Goal: Information Seeking & Learning: Understand process/instructions

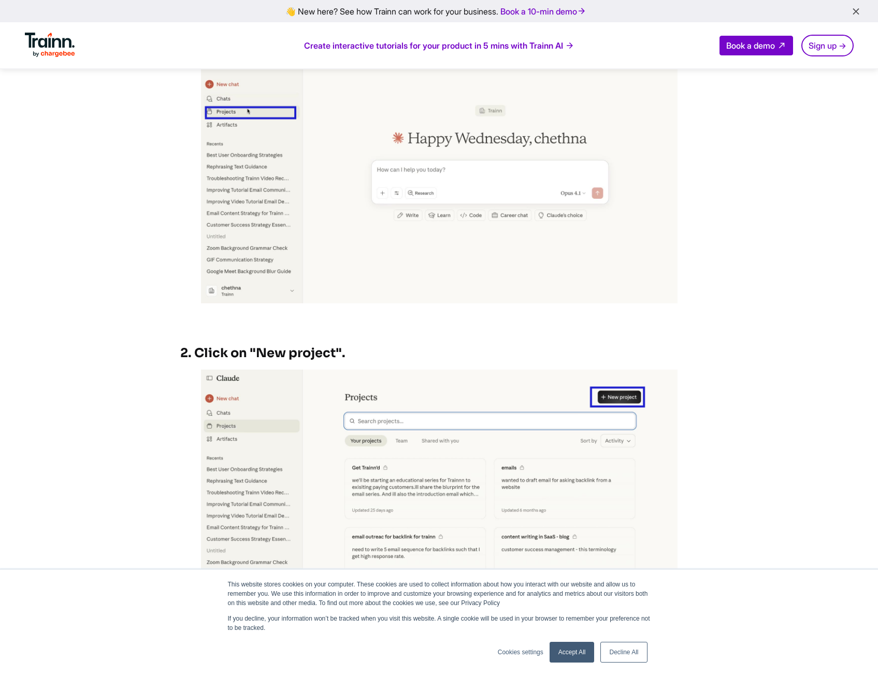
scroll to position [675, 0]
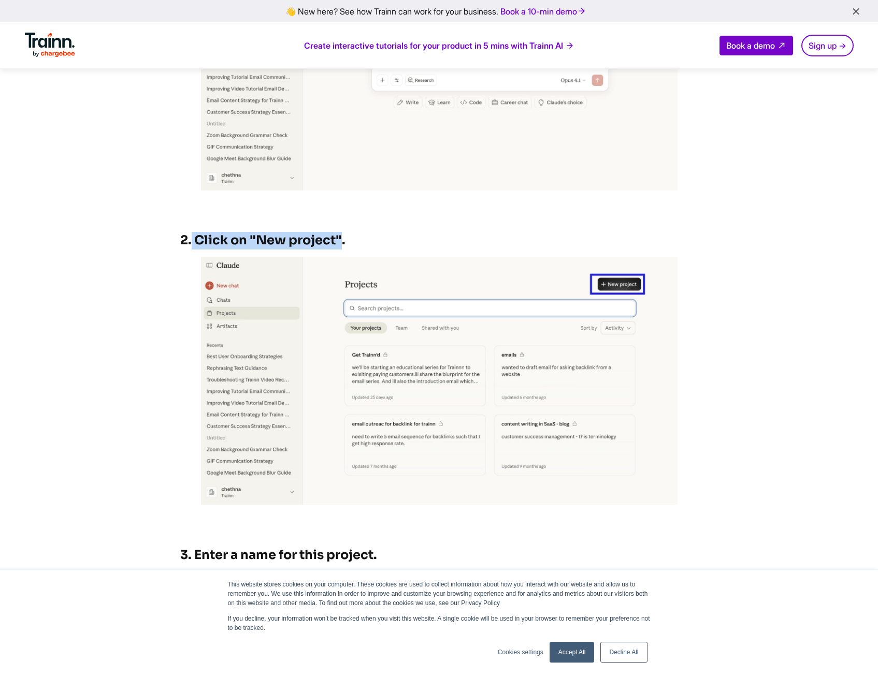
drag, startPoint x: 191, startPoint y: 238, endPoint x: 341, endPoint y: 235, distance: 150.8
click at [341, 235] on h3 "2. Click on "New project"." at bounding box center [439, 241] width 518 height 18
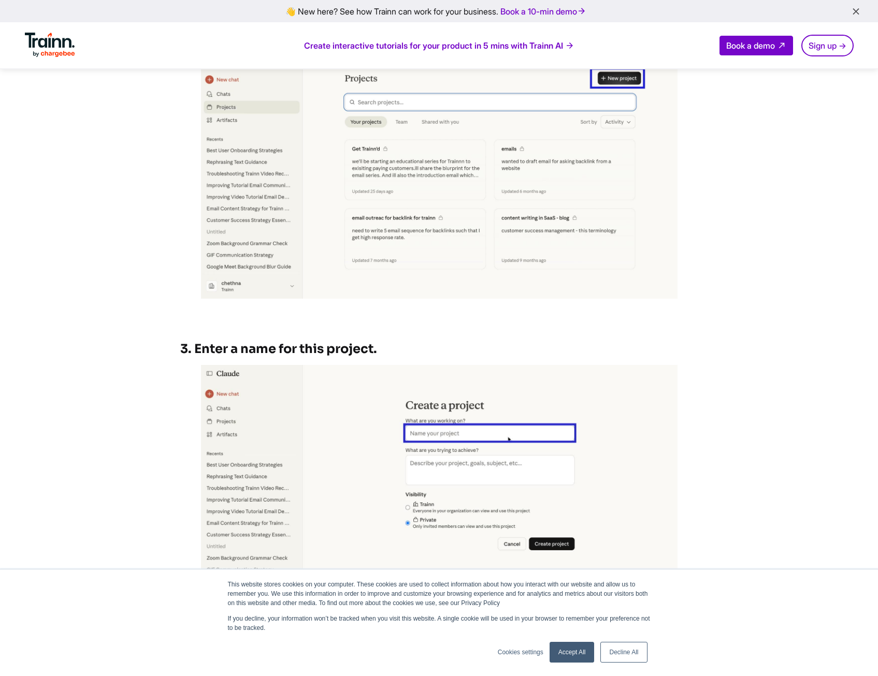
scroll to position [882, 0]
drag, startPoint x: 377, startPoint y: 352, endPoint x: 214, endPoint y: 342, distance: 162.9
click at [214, 342] on h3 "3. Enter a name for this project." at bounding box center [439, 349] width 518 height 18
drag, startPoint x: 214, startPoint y: 342, endPoint x: 200, endPoint y: 341, distance: 14.5
click at [200, 341] on h3 "3. Enter a name for this project." at bounding box center [439, 349] width 518 height 18
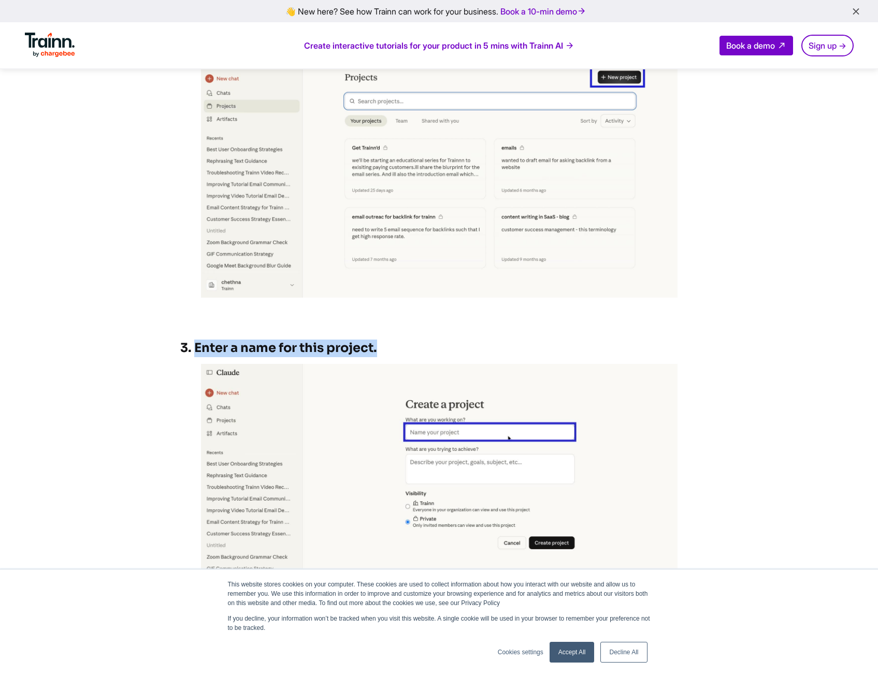
drag, startPoint x: 193, startPoint y: 343, endPoint x: 377, endPoint y: 339, distance: 184.5
copy h3 "Enter a name for this project."
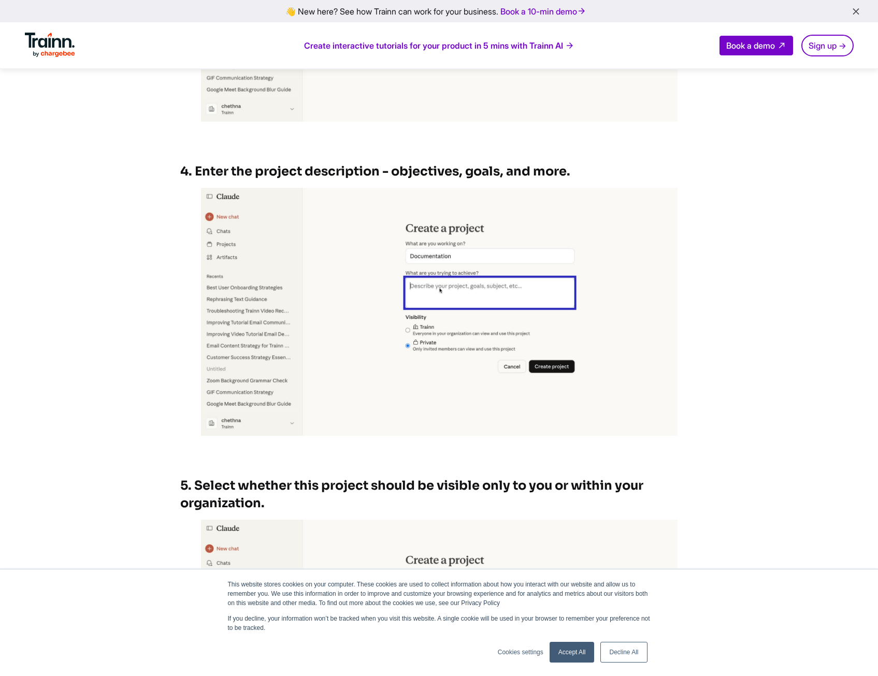
scroll to position [1348, 0]
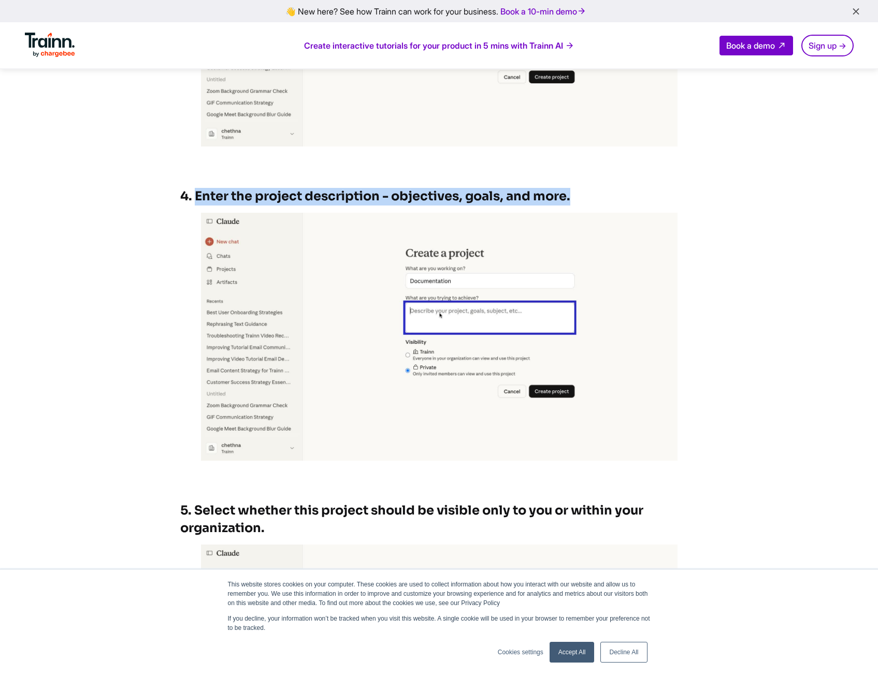
drag, startPoint x: 195, startPoint y: 195, endPoint x: 579, endPoint y: 194, distance: 383.3
click at [579, 194] on h3 "4. Enter the project description - objectives, goals, and more." at bounding box center [439, 197] width 518 height 18
copy h3 "Enter the project description - objectives, goals, and more."
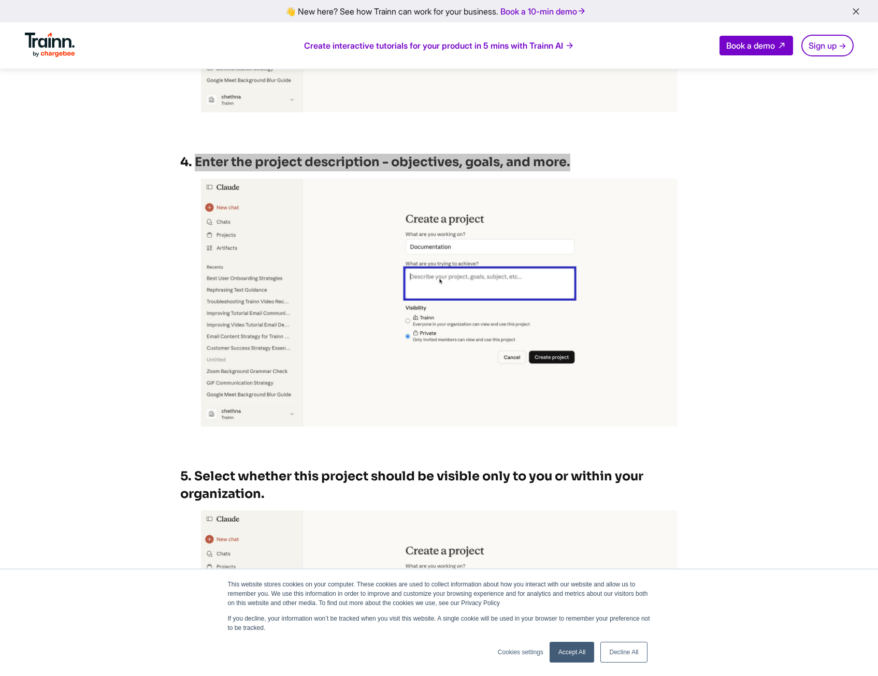
scroll to position [1607, 0]
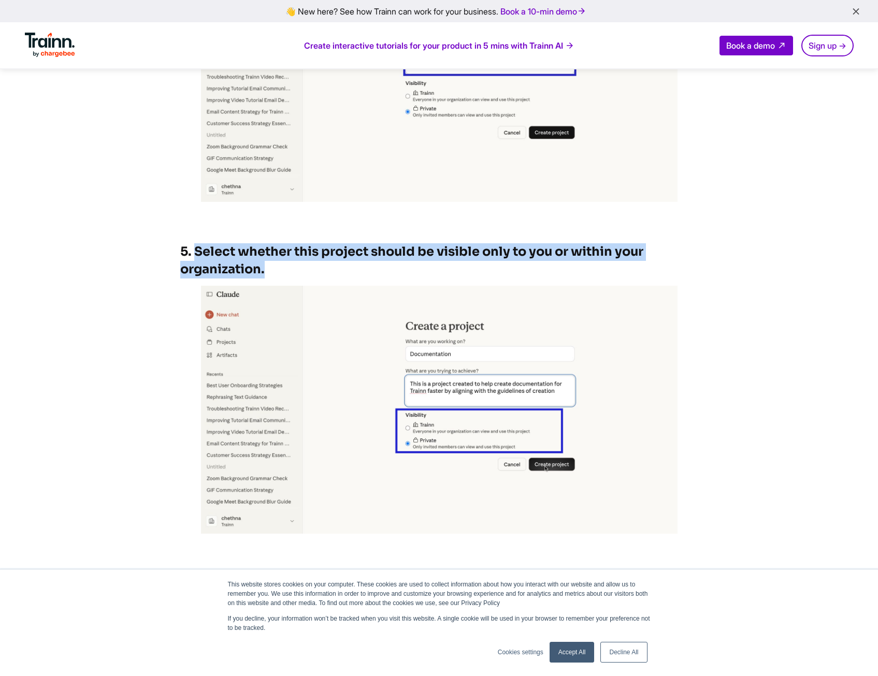
drag, startPoint x: 294, startPoint y: 266, endPoint x: 195, endPoint y: 256, distance: 98.9
click at [195, 256] on h3 "5. Select whether this project should be visible only to you or within your org…" at bounding box center [439, 260] width 518 height 35
copy h3 "Select whether this project should be visible only to you or within your organi…"
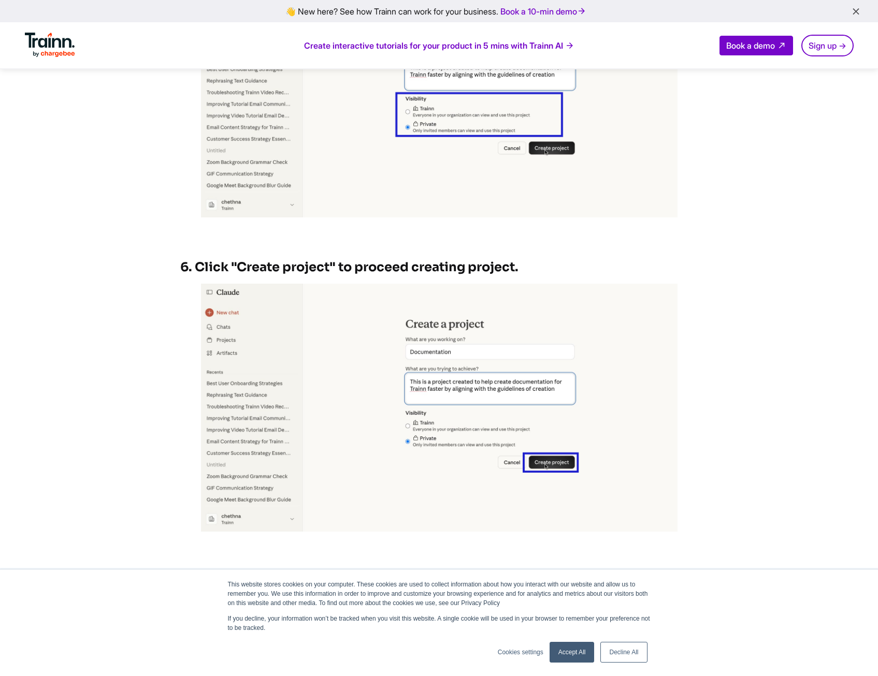
scroll to position [1970, 0]
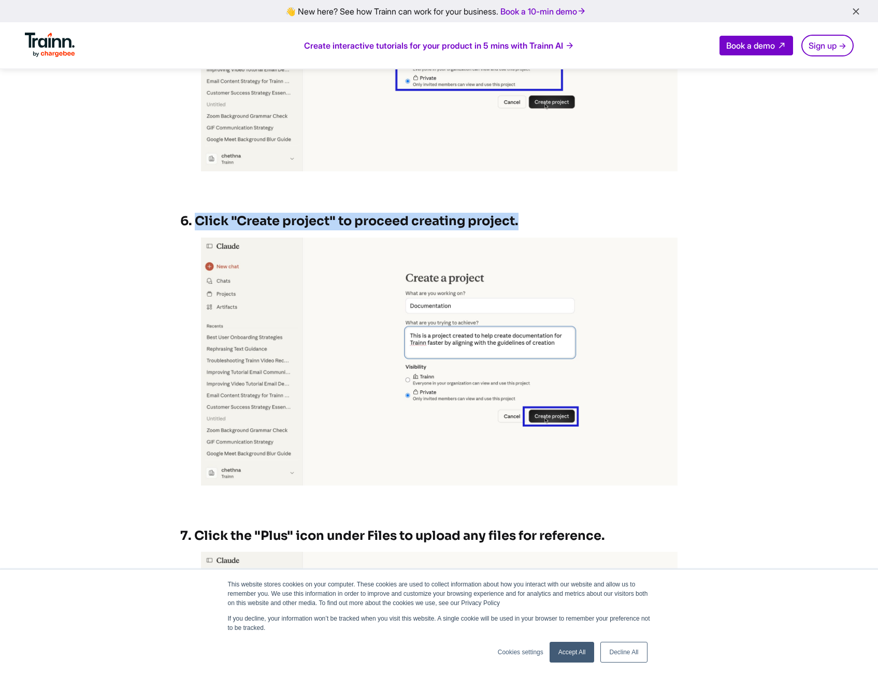
drag, startPoint x: 522, startPoint y: 222, endPoint x: 198, endPoint y: 222, distance: 324.3
click at [198, 222] on h3 "6. Click "Create project" to proceed creating project." at bounding box center [439, 222] width 518 height 18
copy h3 "Click "Create project" to proceed creating project."
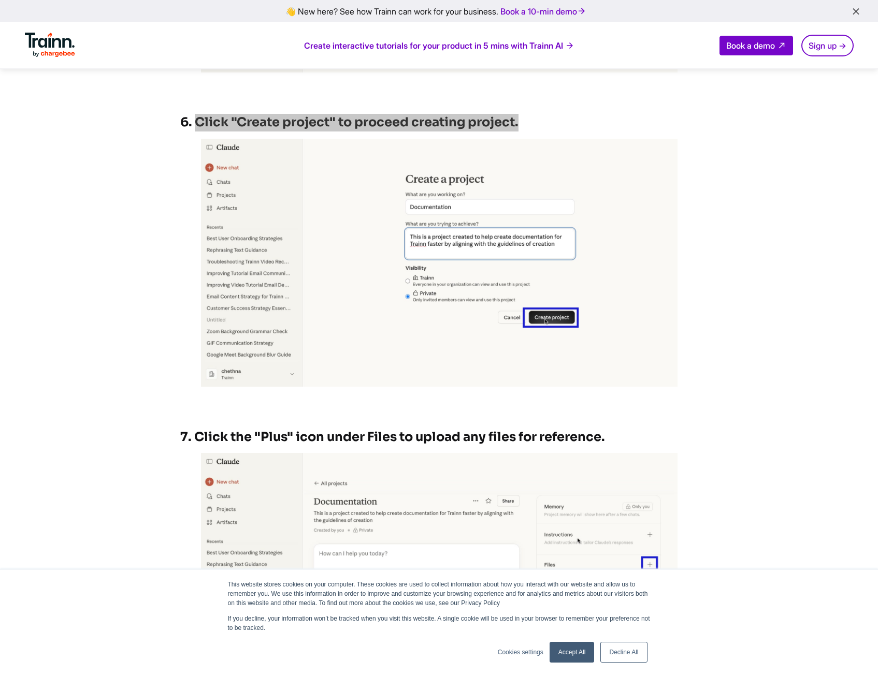
scroll to position [2125, 0]
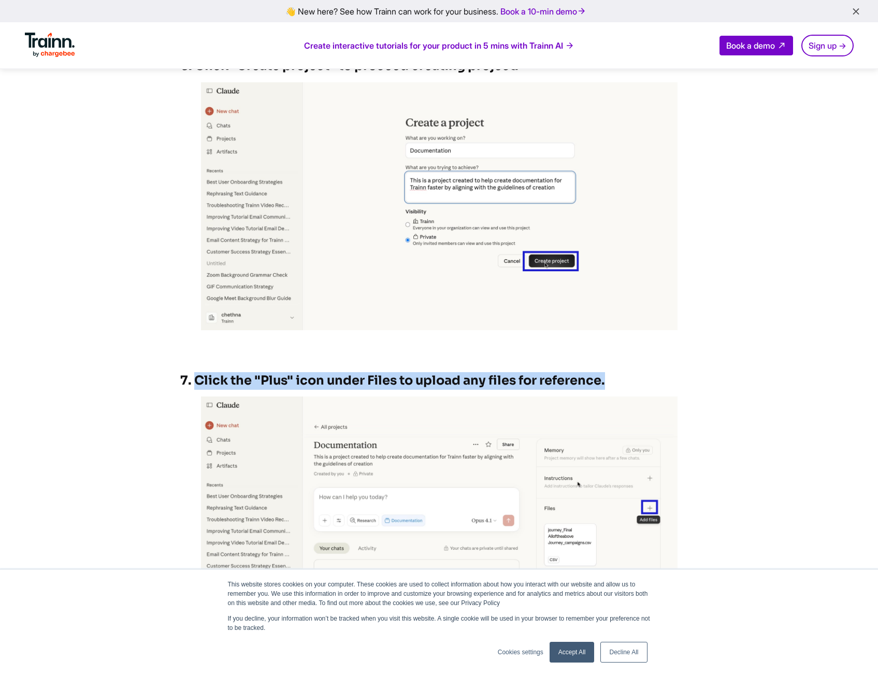
drag, startPoint x: 607, startPoint y: 378, endPoint x: 197, endPoint y: 385, distance: 409.3
click at [197, 385] on h3 "7. Click the "Plus" icon under Files to upload any files for reference." at bounding box center [439, 381] width 518 height 18
copy h3 "Click the "Plus" icon under Files to upload any files for reference."
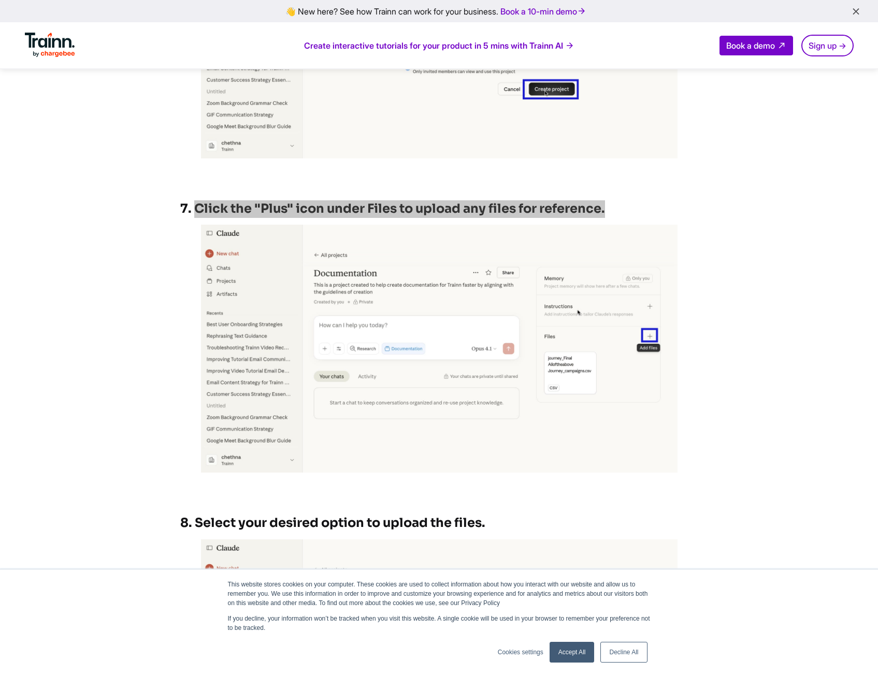
scroll to position [2488, 0]
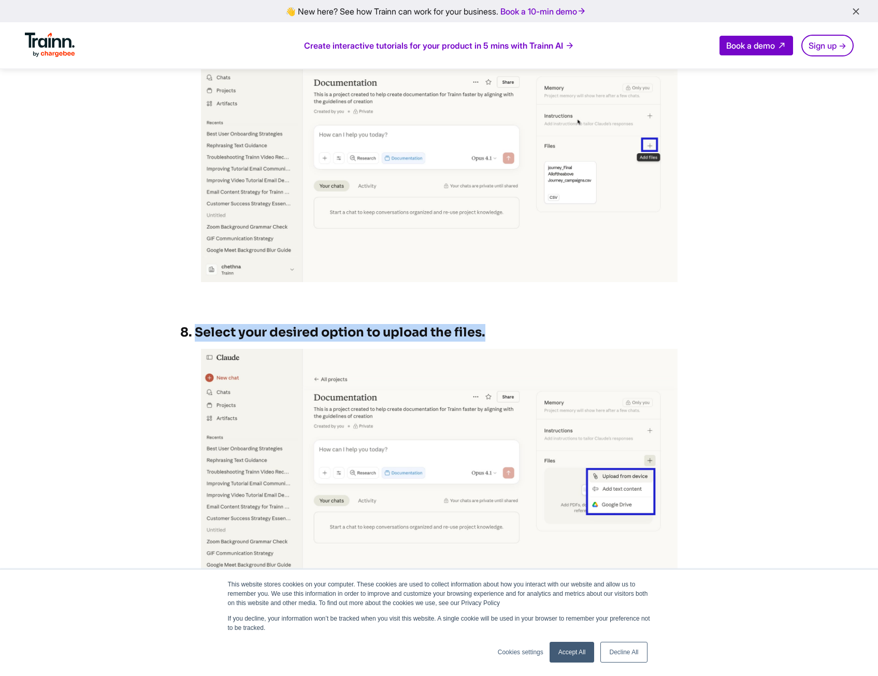
drag, startPoint x: 489, startPoint y: 333, endPoint x: 197, endPoint y: 329, distance: 291.7
click at [197, 329] on h3 "8. Select your desired option to upload the files." at bounding box center [439, 333] width 518 height 18
copy h3 "Select your desired option to upload the files."
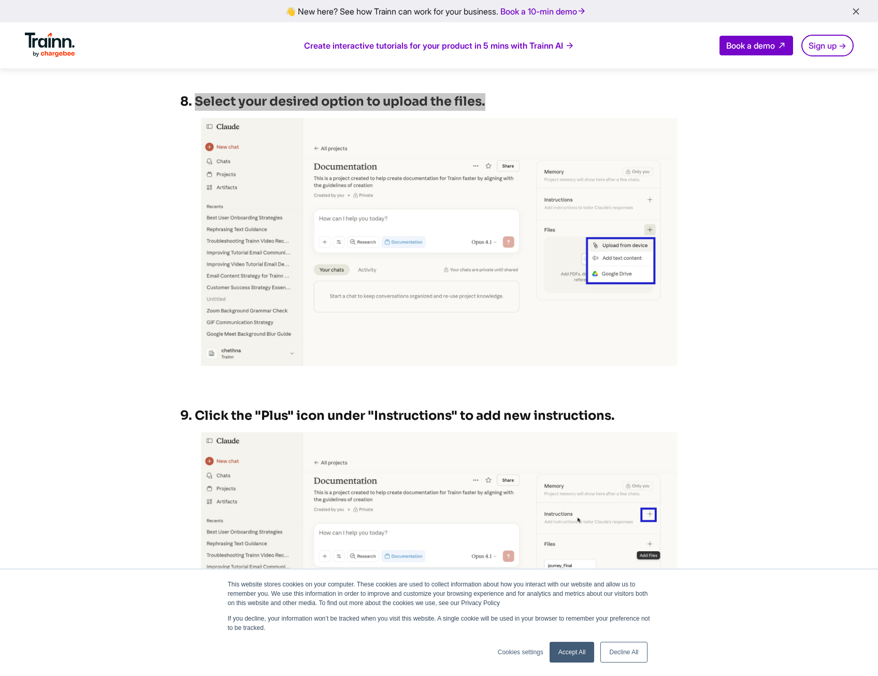
scroll to position [2695, 0]
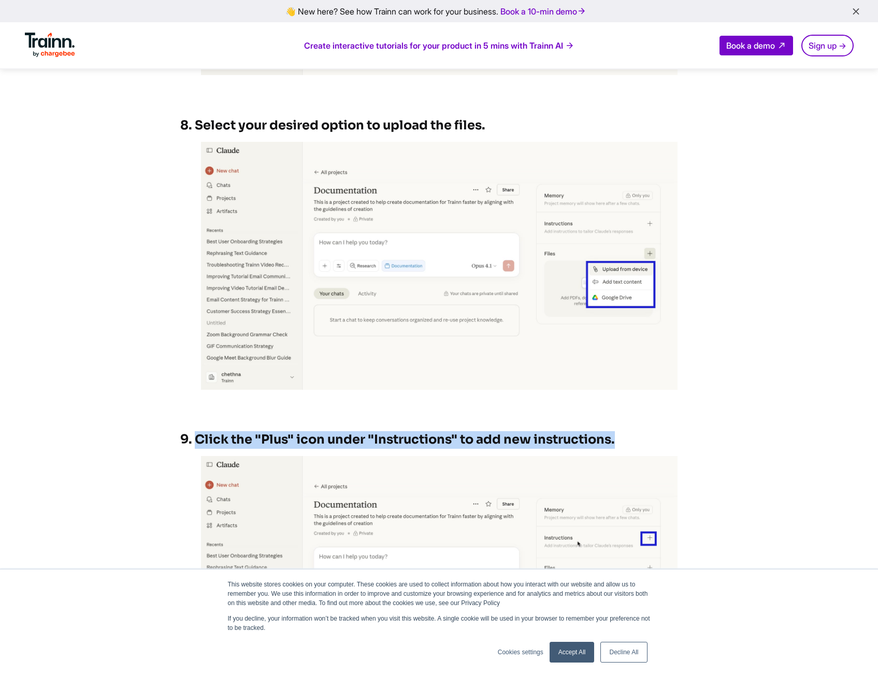
drag, startPoint x: 606, startPoint y: 437, endPoint x: 195, endPoint y: 441, distance: 411.3
click at [195, 441] on h3 "9. Click the "Plus" icon under "Instructions" to add new instructions." at bounding box center [439, 440] width 518 height 18
copy h3 "Click the "Plus" icon under "Instructions" to add new instructions."
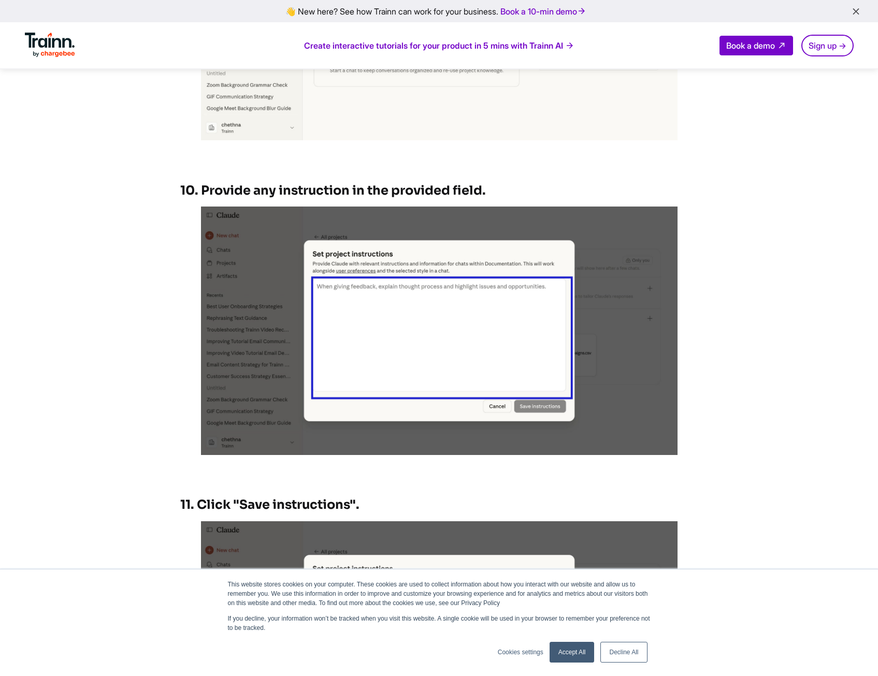
scroll to position [3265, 0]
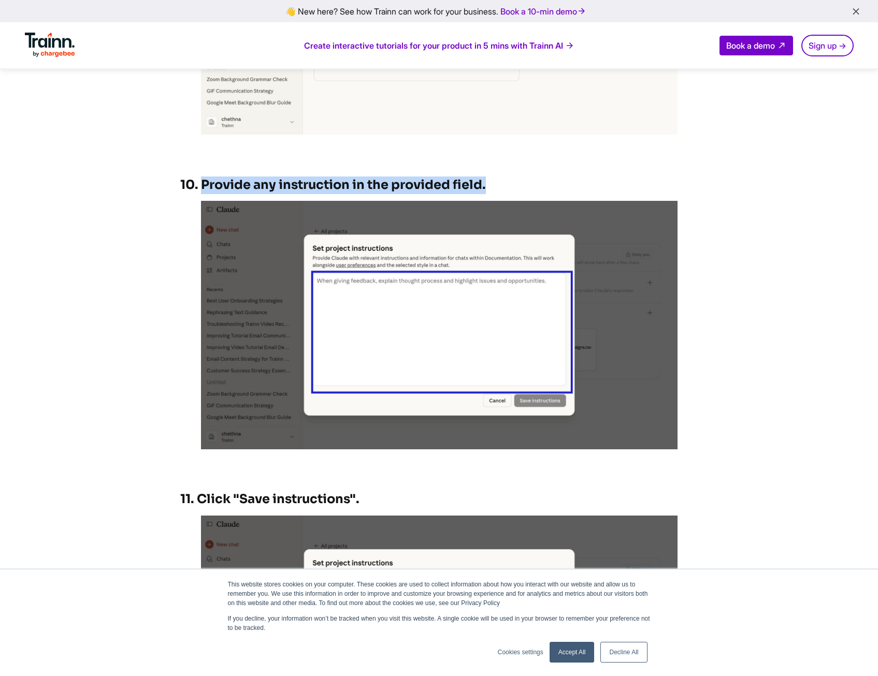
drag, startPoint x: 491, startPoint y: 187, endPoint x: 203, endPoint y: 185, distance: 287.5
click at [203, 185] on h3 "10. Provide any instruction in the provided field." at bounding box center [439, 186] width 518 height 18
copy h3 "Provide any instruction in the provided field."
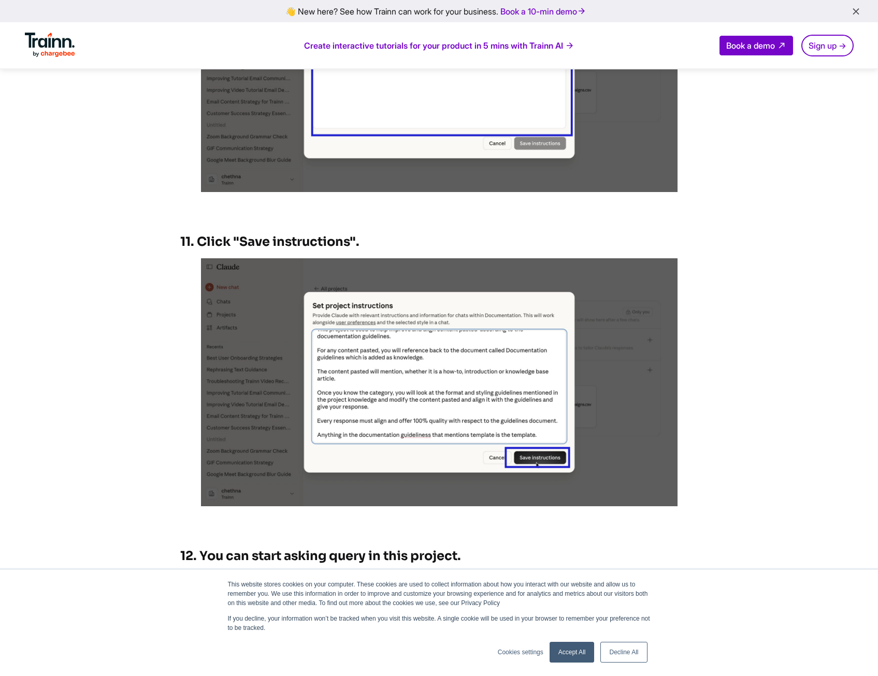
scroll to position [3576, 0]
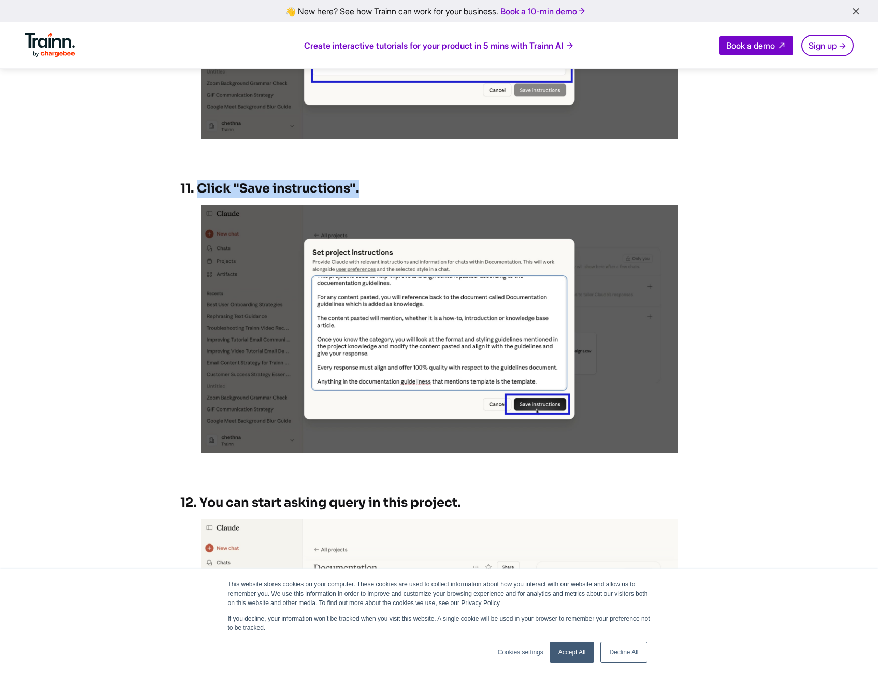
drag, startPoint x: 368, startPoint y: 183, endPoint x: 201, endPoint y: 188, distance: 167.4
click at [201, 188] on h3 "11. Click "Save instructions"." at bounding box center [439, 189] width 518 height 18
copy h3 "Click "Save instructions"."
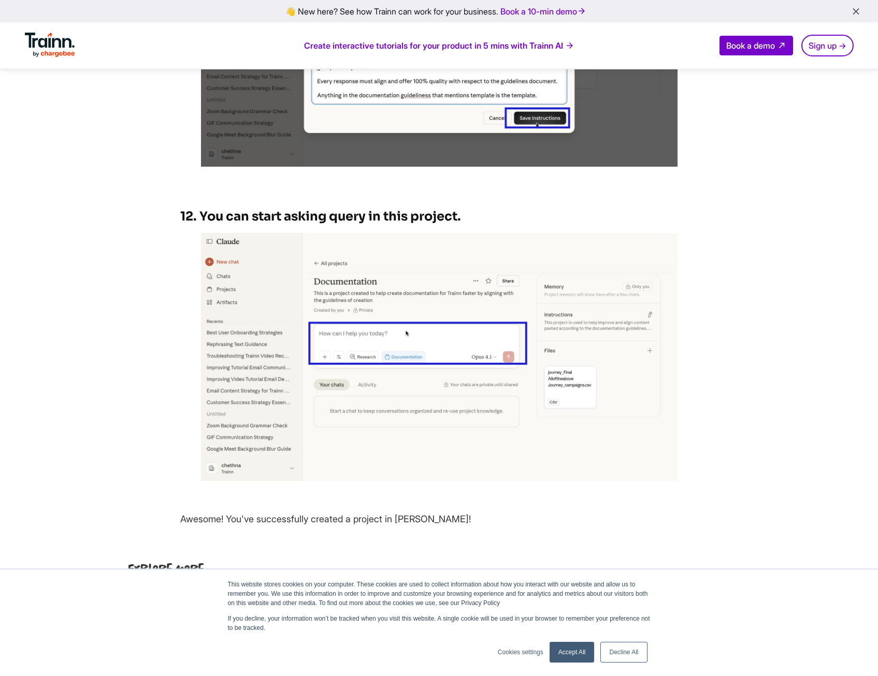
scroll to position [3886, 0]
